Goal: Transaction & Acquisition: Purchase product/service

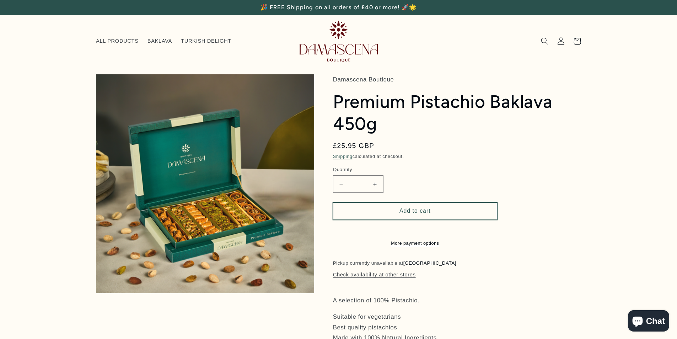
click at [411, 213] on button "Add to cart" at bounding box center [415, 210] width 164 height 17
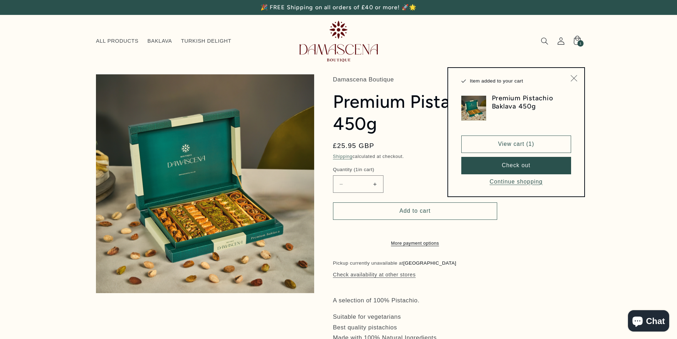
click at [571, 79] on icon "Close" at bounding box center [574, 78] width 7 height 7
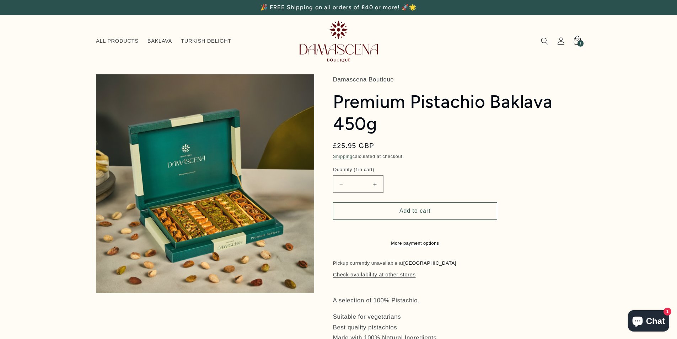
click at [372, 185] on button "Increase quantity for Premium Pistachio Baklava 450g" at bounding box center [375, 183] width 16 height 17
click at [338, 185] on button "Decrease quantity for Premium Pistachio Baklava 450g" at bounding box center [341, 183] width 16 height 17
type input "*"
click at [155, 43] on span "BAKLAVA" at bounding box center [160, 41] width 25 height 7
click at [106, 38] on span "ALL PRODUCTS" at bounding box center [117, 41] width 43 height 7
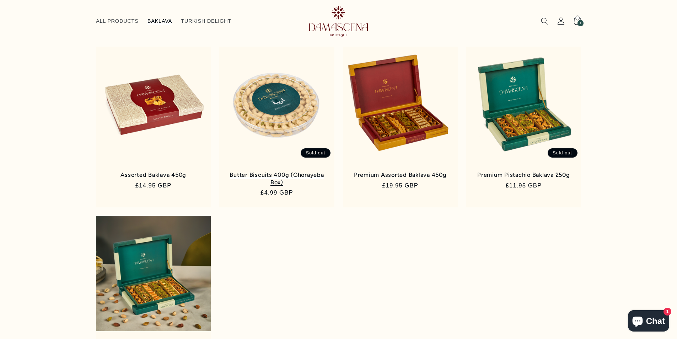
scroll to position [25, 0]
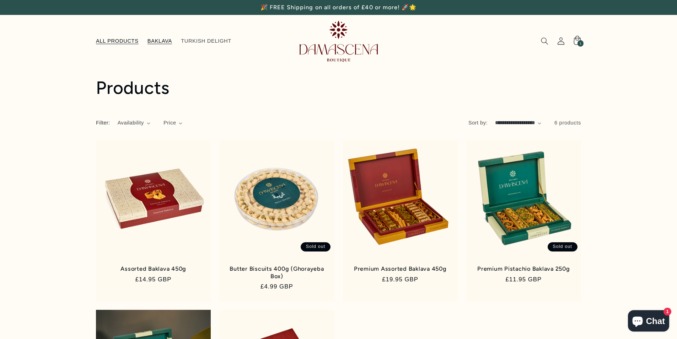
click at [148, 42] on span "BAKLAVA" at bounding box center [160, 41] width 25 height 7
